Goal: Find specific page/section: Find specific page/section

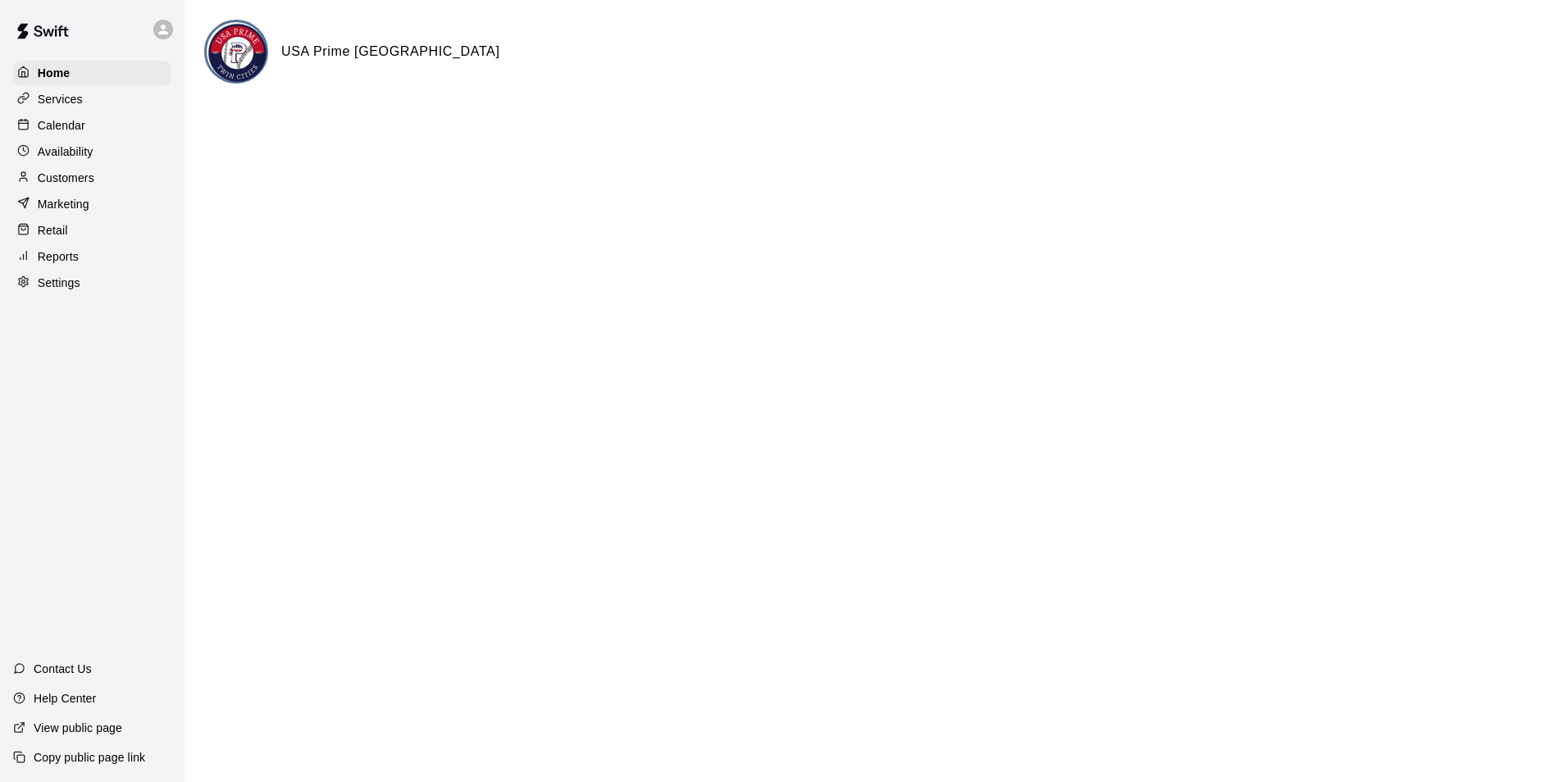
click at [60, 124] on p "Calendar" at bounding box center [62, 125] width 48 height 17
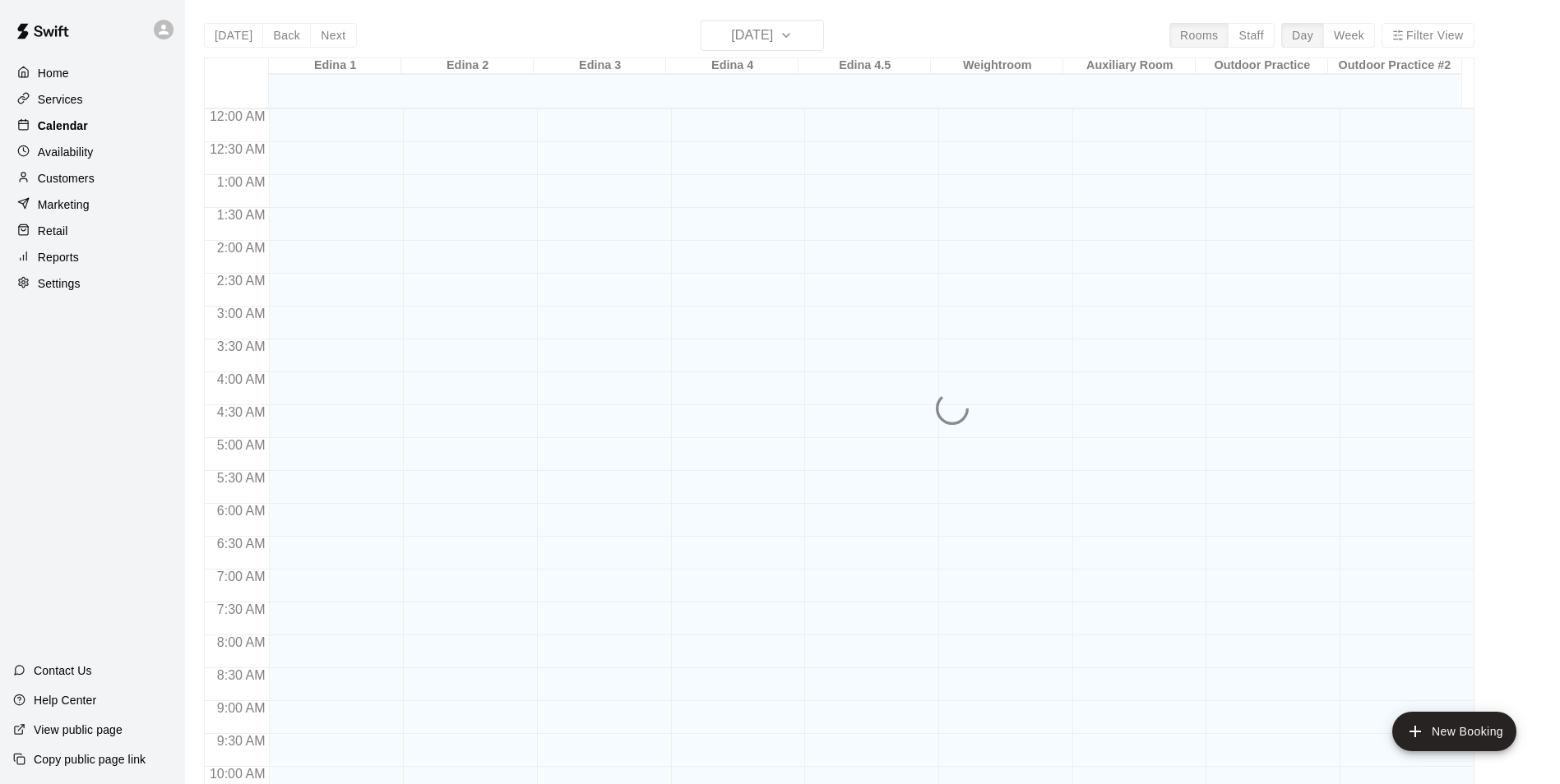
scroll to position [835, 0]
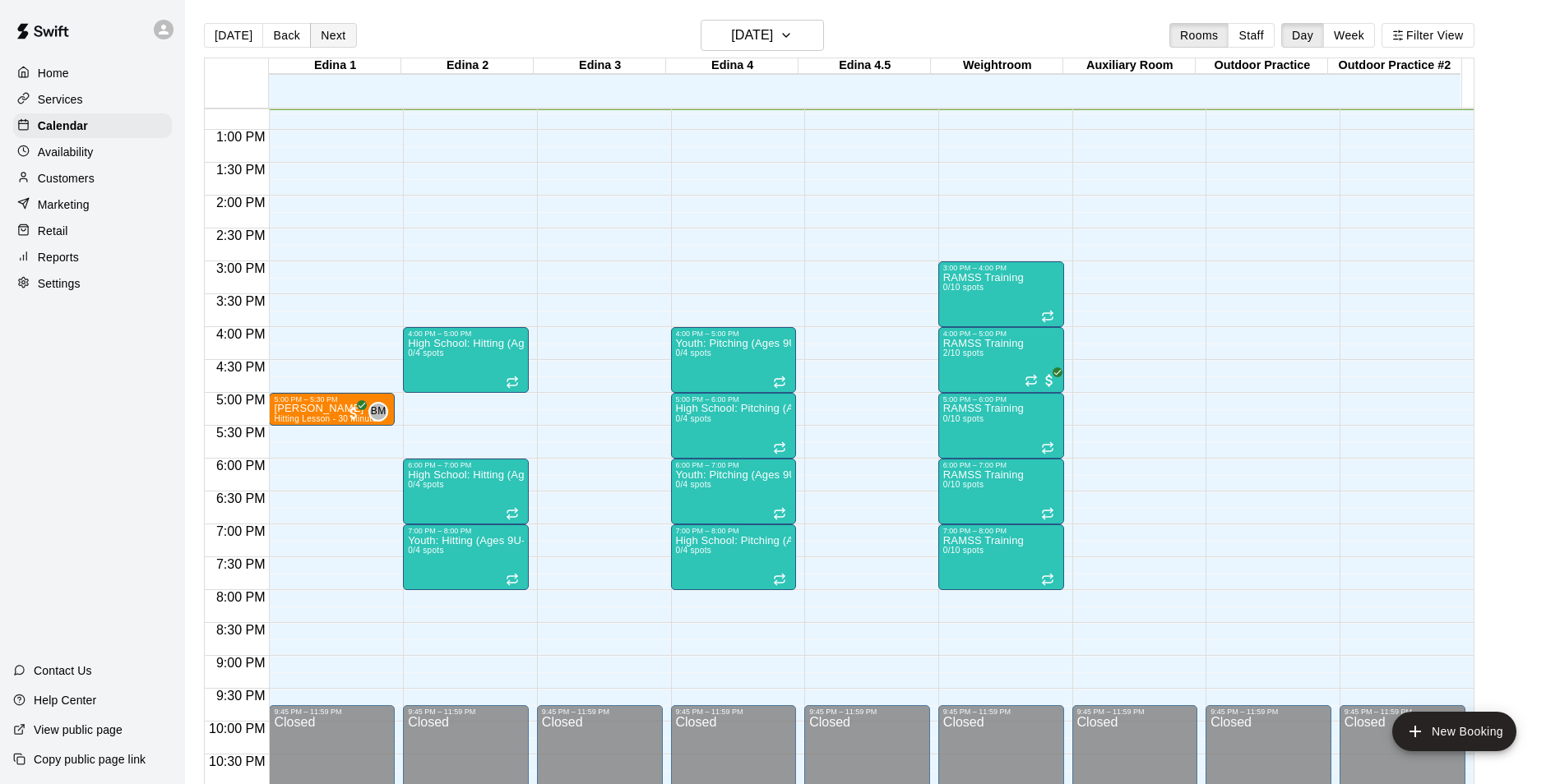
click at [338, 28] on button "Next" at bounding box center [333, 35] width 46 height 25
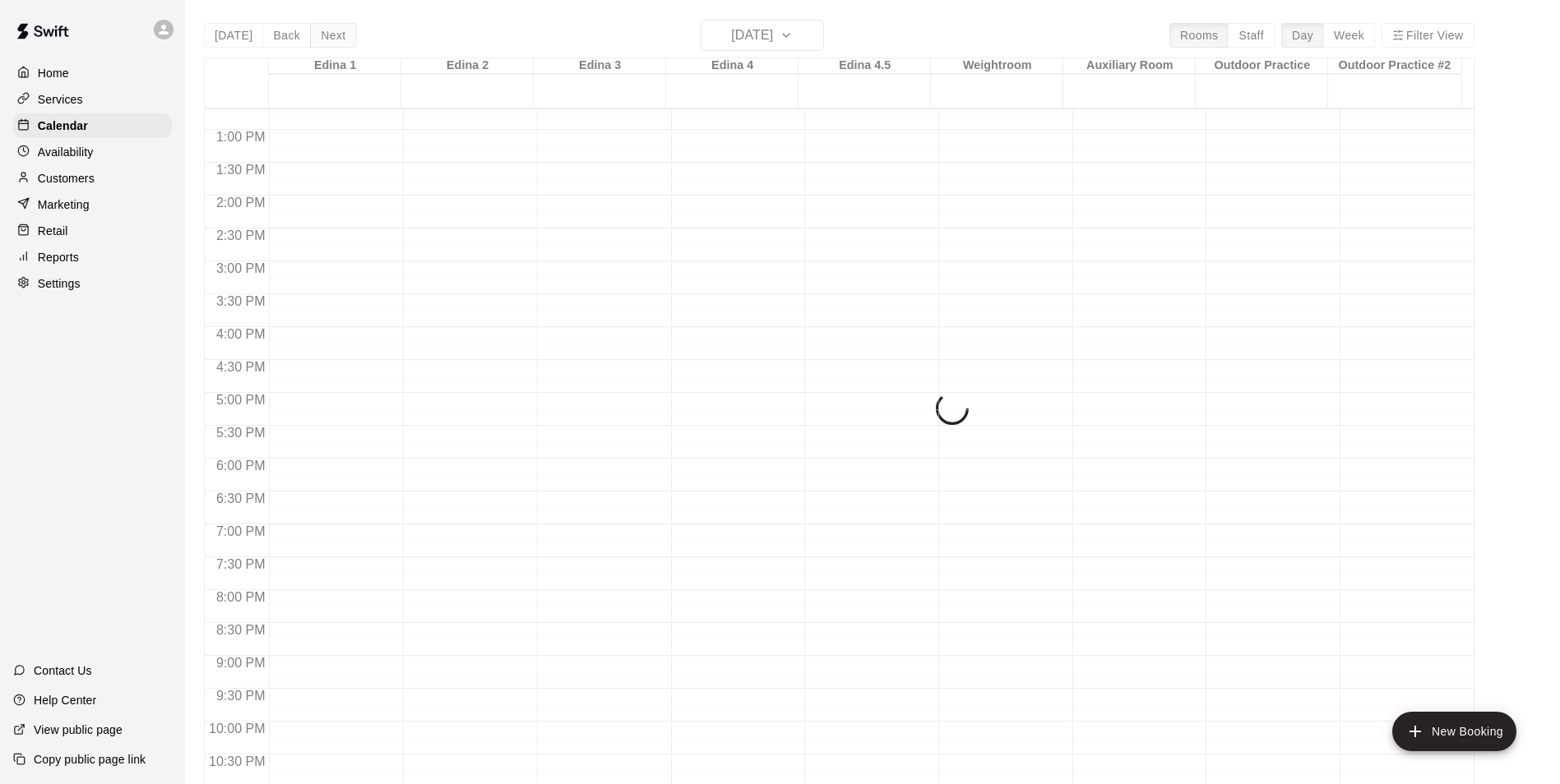
click at [338, 28] on div "[DATE] Back [DATE][DATE] Rooms Staff Day Week Filter View Edina 1 14 Tue Edina …" at bounding box center [839, 411] width 1271 height 784
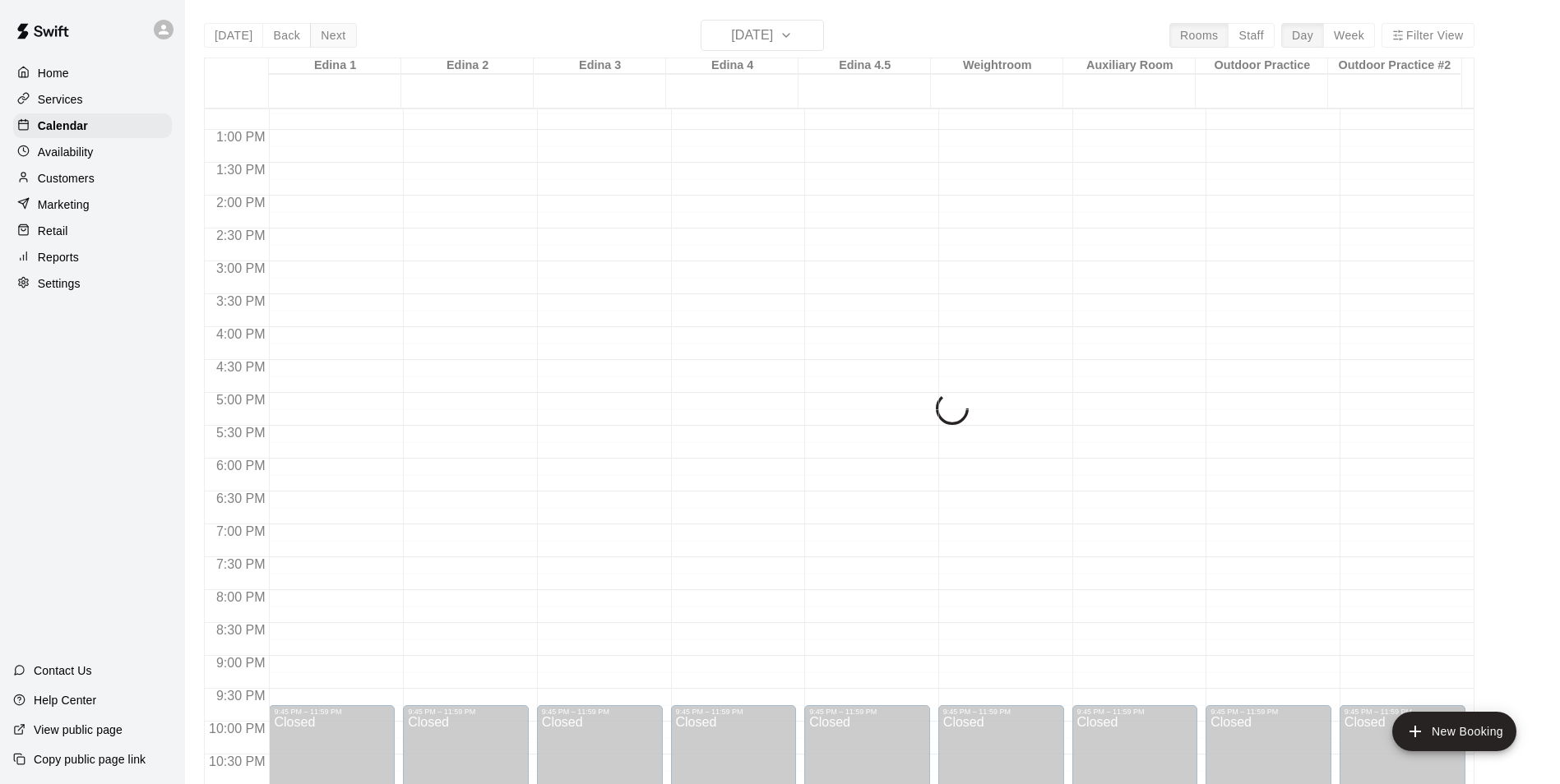
click at [338, 28] on div "[DATE] Back [DATE][DATE] Rooms Staff Day Week Filter View Edina 1 14 Tue Edina …" at bounding box center [839, 411] width 1271 height 784
click at [338, 28] on button "Next" at bounding box center [333, 35] width 46 height 25
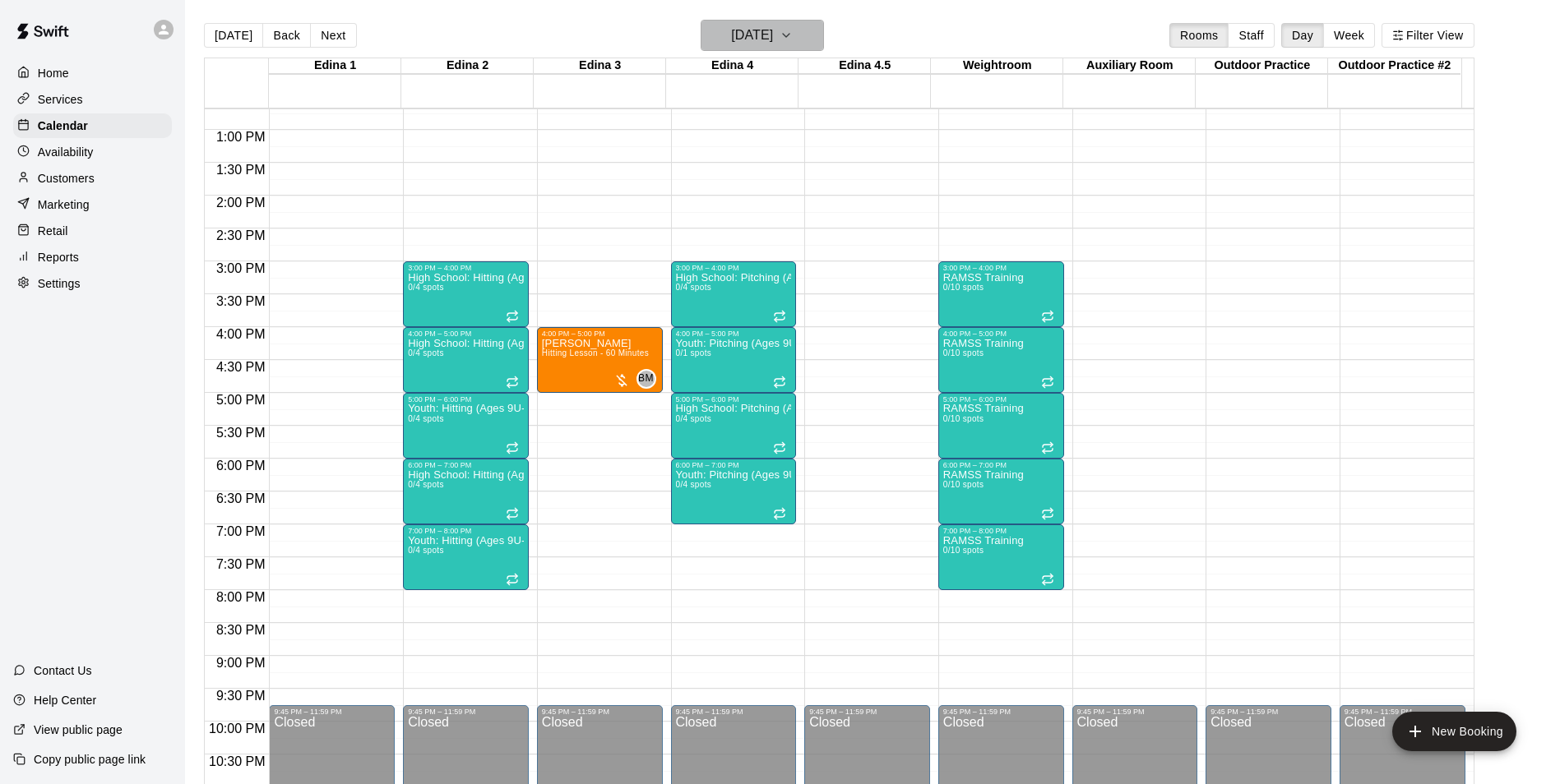
click at [774, 30] on h6 "[DATE]" at bounding box center [753, 35] width 42 height 23
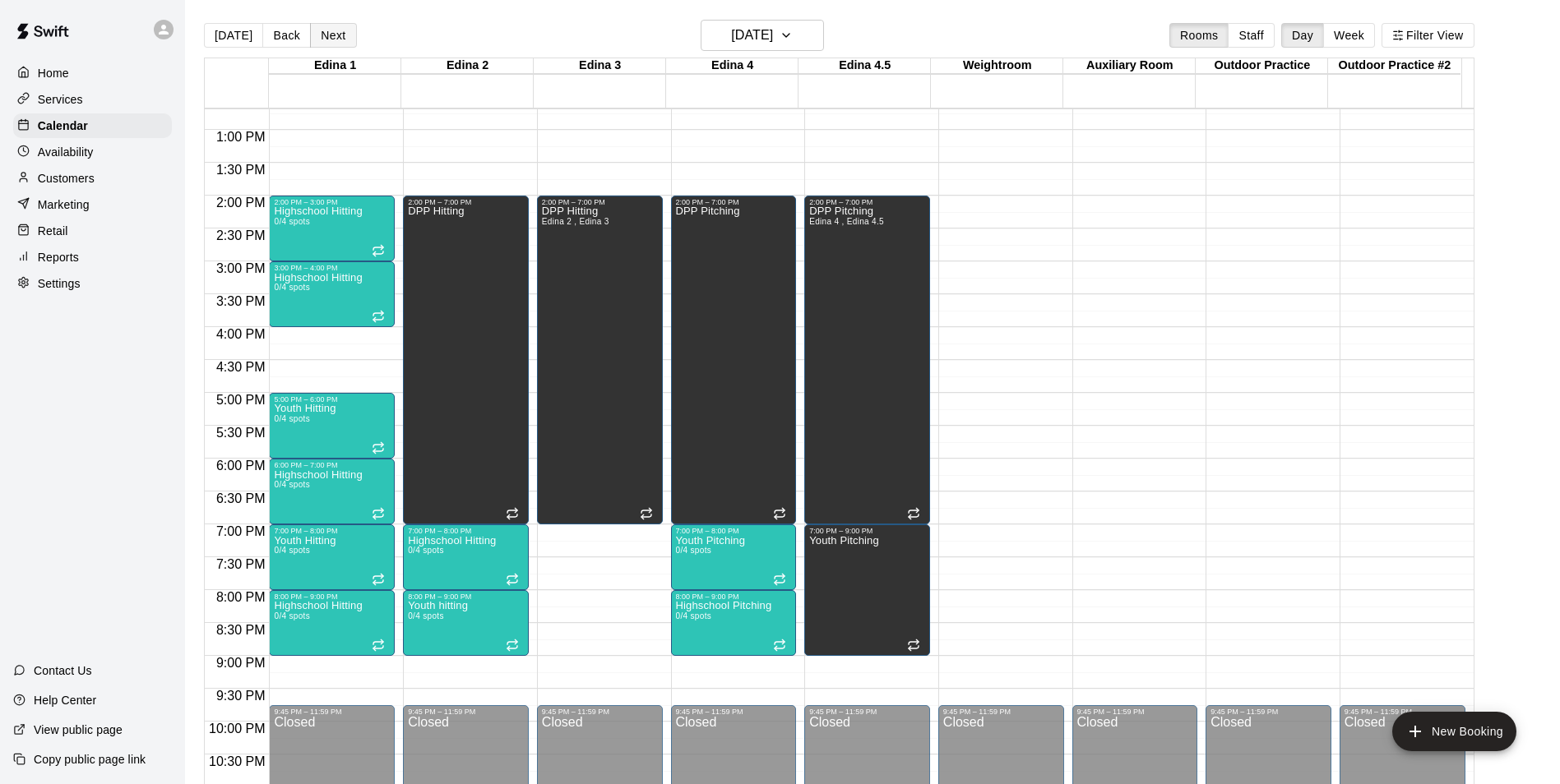
click at [341, 31] on button "Next" at bounding box center [333, 35] width 46 height 25
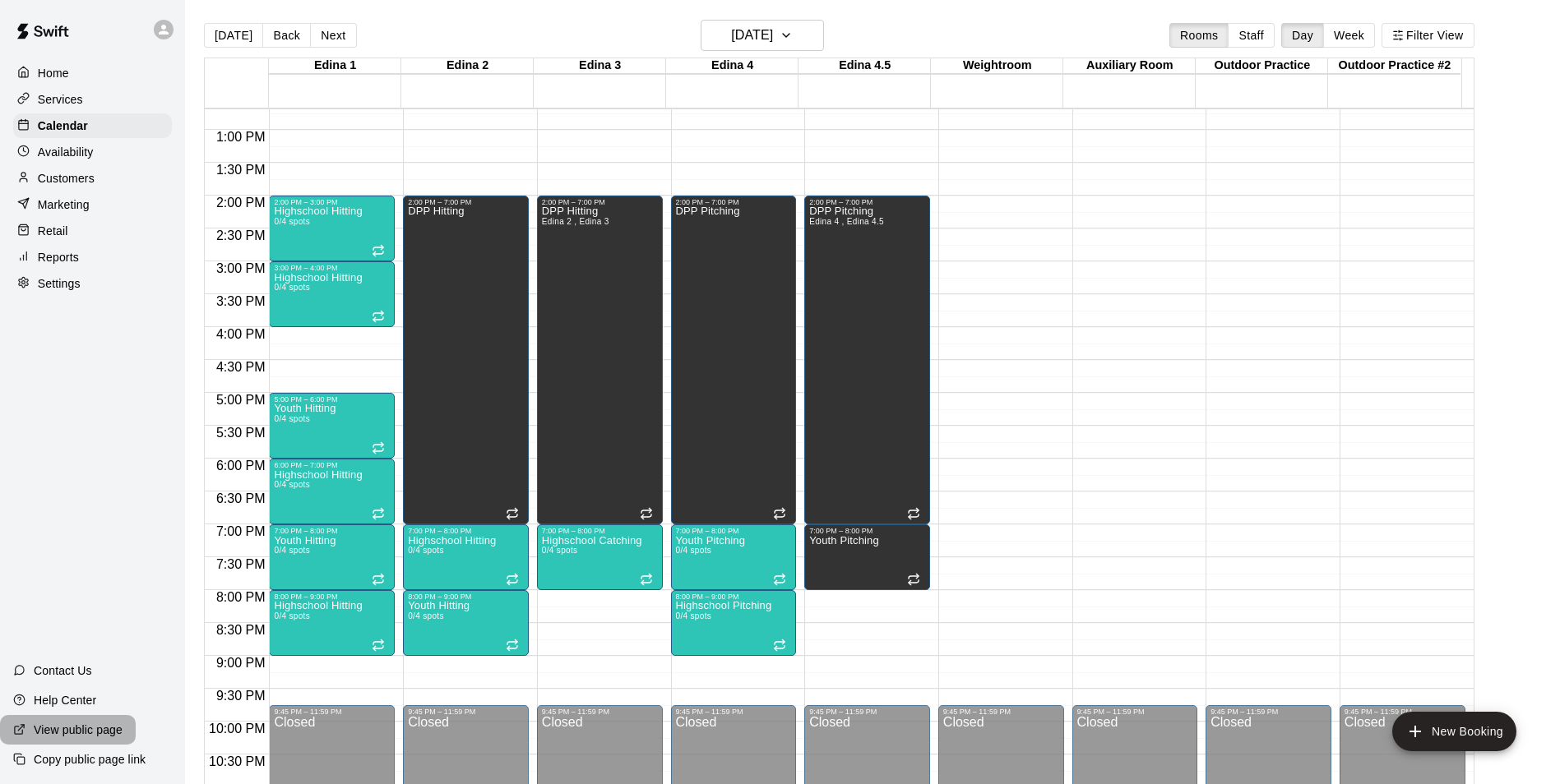
click at [64, 732] on p "View public page" at bounding box center [78, 730] width 89 height 17
